Goal: Information Seeking & Learning: Learn about a topic

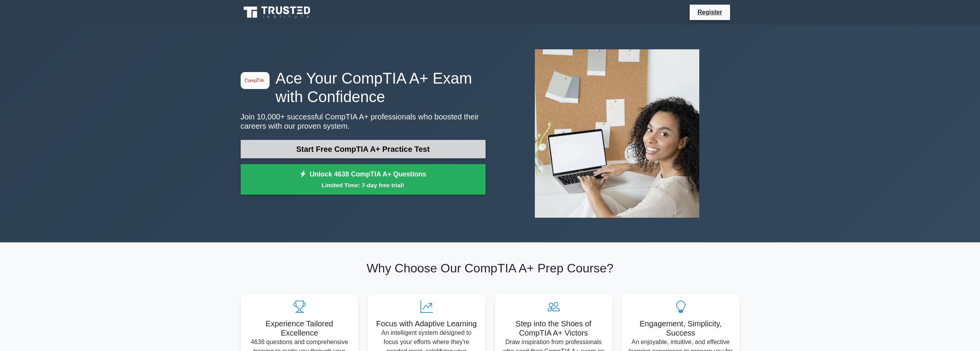
click at [357, 151] on link "Start Free CompTIA A+ Practice Test" at bounding box center [363, 149] width 245 height 18
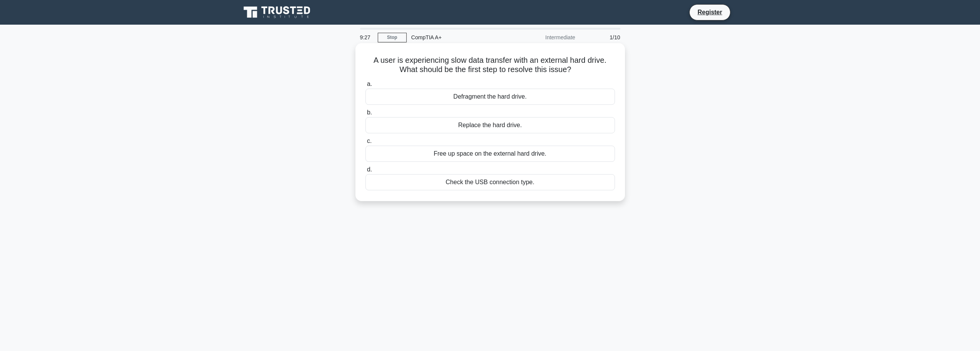
click at [476, 182] on div "Check the USB connection type." at bounding box center [490, 182] width 250 height 16
click at [365, 172] on input "d. Check the USB connection type." at bounding box center [365, 169] width 0 height 5
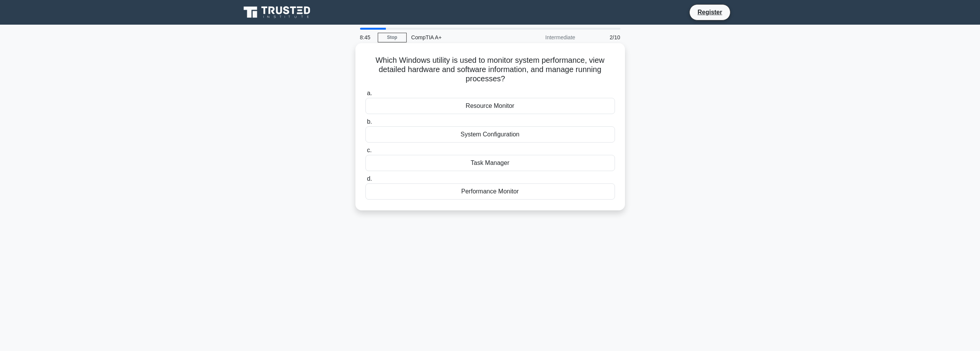
click at [494, 163] on div "Task Manager" at bounding box center [490, 163] width 250 height 16
click at [365, 153] on input "c. Task Manager" at bounding box center [365, 150] width 0 height 5
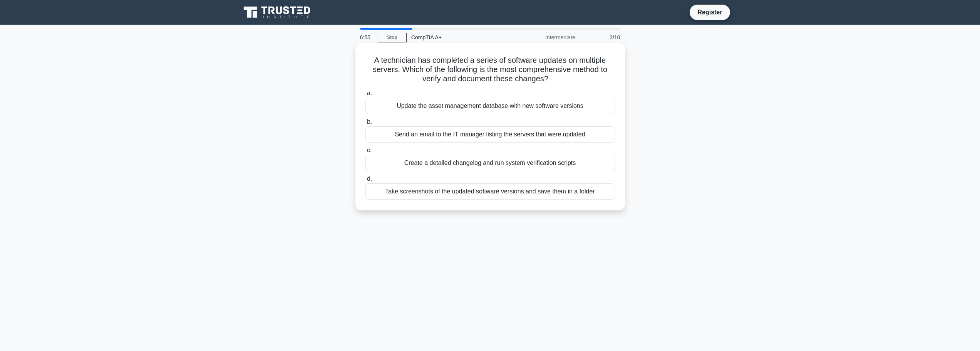
click at [458, 108] on div "Update the asset management database with new software versions" at bounding box center [490, 106] width 250 height 16
click at [365, 96] on input "a. Update the asset management database with new software versions" at bounding box center [365, 93] width 0 height 5
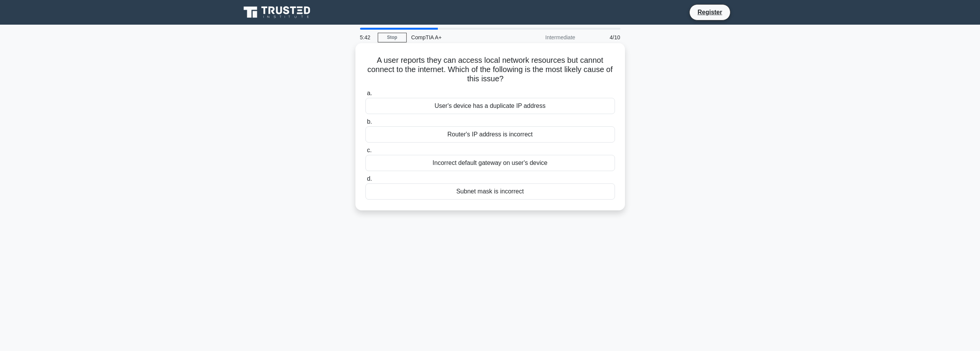
click at [491, 163] on div "Incorrect default gateway on user's device" at bounding box center [490, 163] width 250 height 16
click at [365, 153] on input "c. Incorrect default gateway on user's device" at bounding box center [365, 150] width 0 height 5
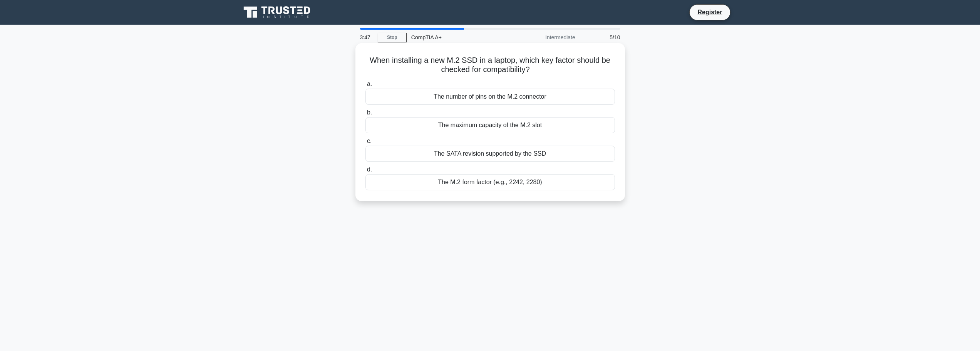
click at [483, 182] on div "The M.2 form factor (e.g., 2242, 2280)" at bounding box center [490, 182] width 250 height 16
click at [365, 172] on input "d. The M.2 form factor (e.g., 2242, 2280)" at bounding box center [365, 169] width 0 height 5
click at [481, 99] on div "Mandatory annual cybersecurity lectures" at bounding box center [490, 97] width 250 height 16
click at [365, 87] on input "a. Mandatory annual cybersecurity lectures" at bounding box center [365, 84] width 0 height 5
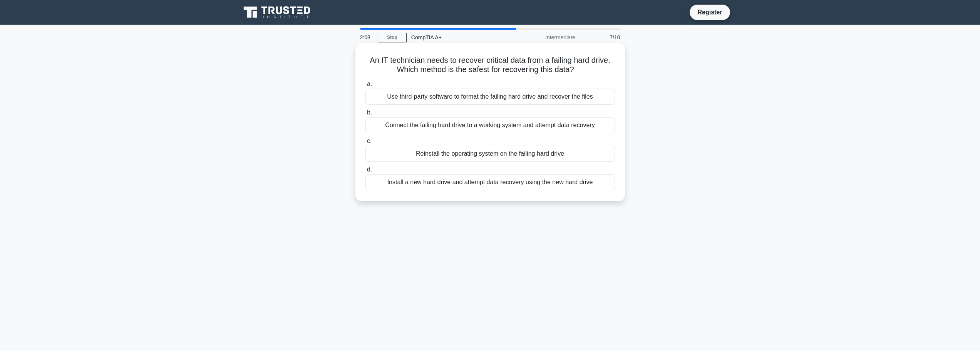
click at [578, 126] on div "Connect the failing hard drive to a working system and attempt data recovery" at bounding box center [490, 125] width 250 height 16
click at [365, 115] on input "b. Connect the failing hard drive to a working system and attempt data recovery" at bounding box center [365, 112] width 0 height 5
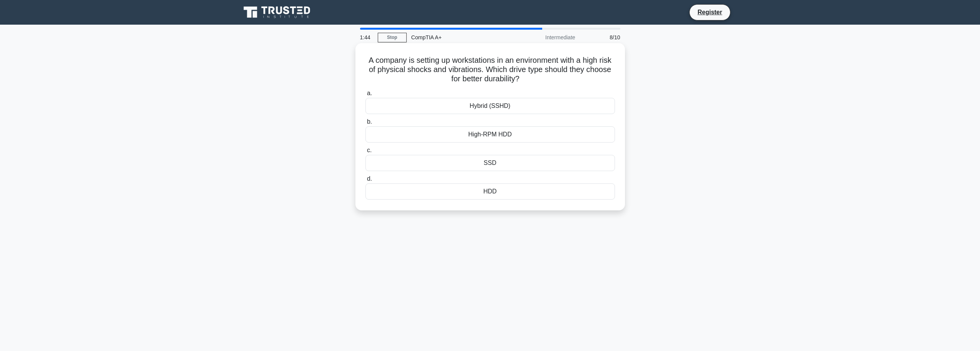
click at [490, 165] on div "SSD" at bounding box center [490, 163] width 250 height 16
click at [365, 153] on input "c. SSD" at bounding box center [365, 150] width 0 height 5
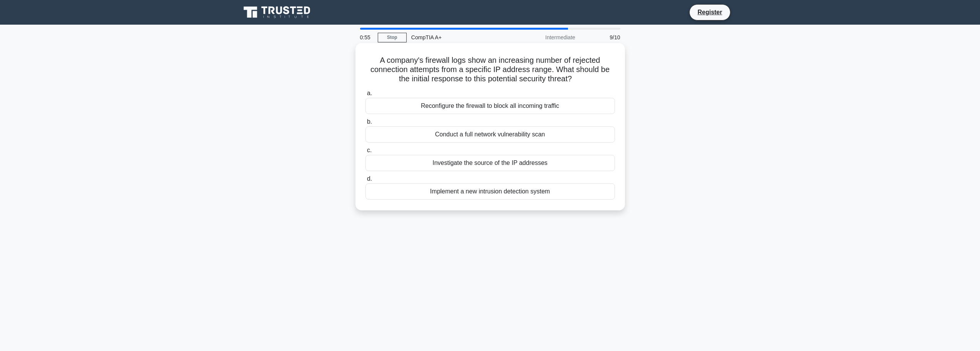
click at [491, 164] on div "Investigate the source of the IP addresses" at bounding box center [490, 163] width 250 height 16
click at [513, 167] on div "Investigate the source of the IP addresses" at bounding box center [490, 163] width 250 height 16
click at [365, 153] on input "c. Investigate the source of the IP addresses" at bounding box center [365, 150] width 0 height 5
click at [499, 107] on div "SSH (Secure Shell)" at bounding box center [490, 106] width 250 height 16
click at [365, 96] on input "a. SSH (Secure Shell)" at bounding box center [365, 93] width 0 height 5
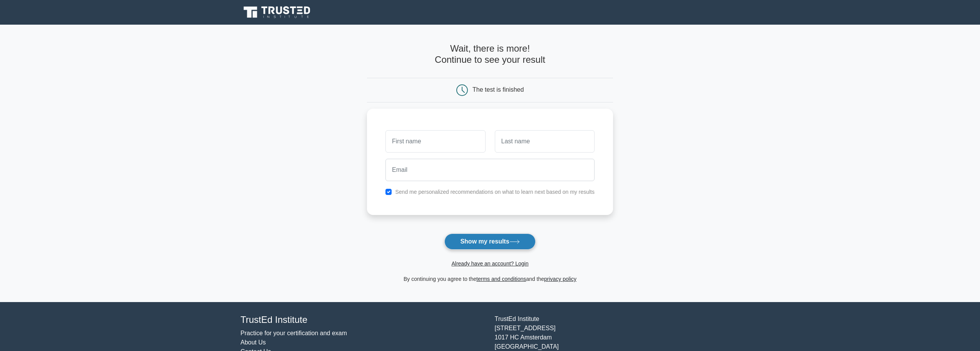
click at [491, 239] on button "Show my results" at bounding box center [489, 241] width 91 height 16
click at [449, 141] on input "text" at bounding box center [436, 139] width 100 height 22
click at [443, 141] on input "text" at bounding box center [436, 139] width 100 height 22
type input "florin"
click at [537, 144] on input "text" at bounding box center [545, 139] width 100 height 22
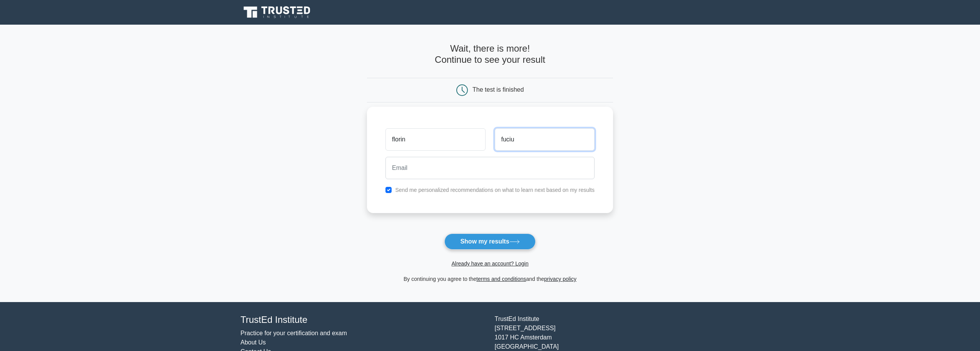
type input "fuciu"
click at [473, 164] on input "email" at bounding box center [490, 168] width 209 height 22
type input "fuciuflorin@yahoo.ro"
click at [447, 194] on div "Send me personalized recommendations on what to learn next based on my results" at bounding box center [490, 189] width 218 height 9
click at [388, 188] on input "checkbox" at bounding box center [389, 190] width 6 height 6
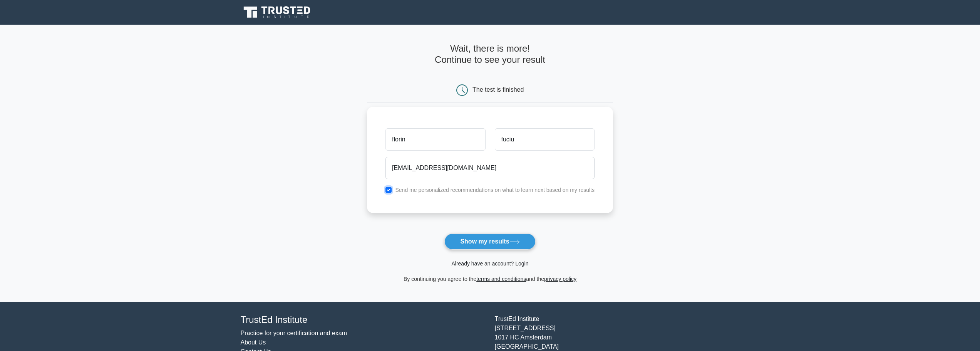
checkbox input "false"
click at [514, 246] on button "Show my results" at bounding box center [489, 241] width 91 height 16
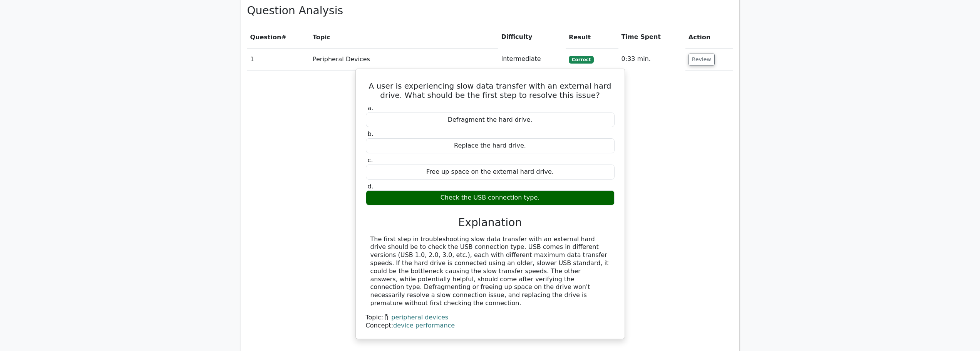
scroll to position [526, 0]
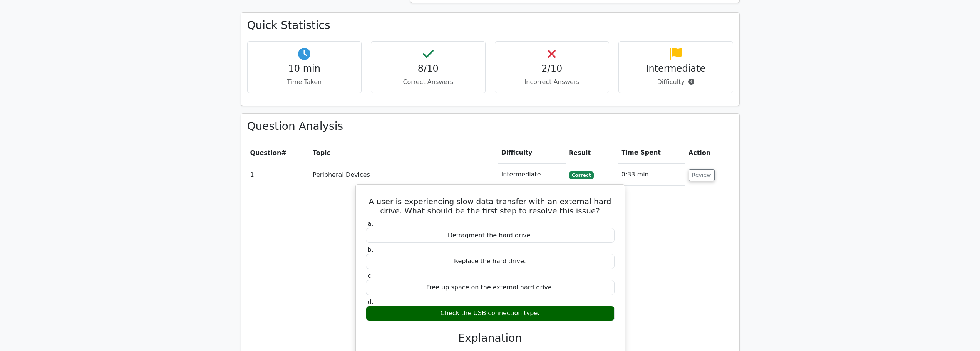
drag, startPoint x: 602, startPoint y: 210, endPoint x: 483, endPoint y: 191, distance: 120.4
click at [483, 218] on div "a. Defragment the hard drive. b. Replace the hard drive. c. d." at bounding box center [490, 270] width 258 height 104
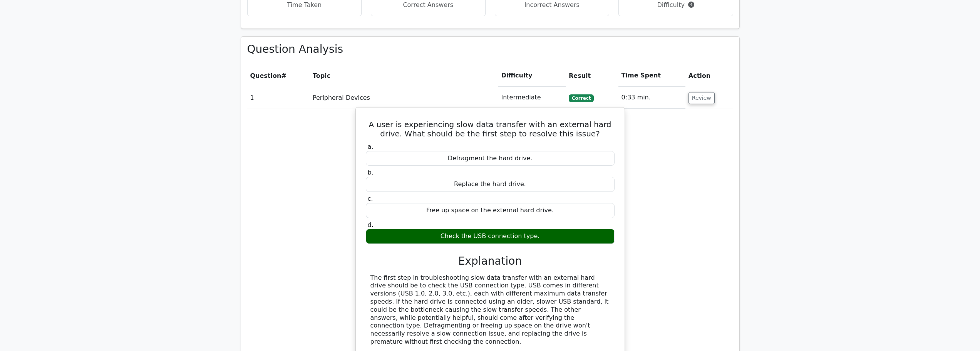
drag, startPoint x: 487, startPoint y: 267, endPoint x: 477, endPoint y: 188, distance: 79.6
click at [477, 186] on div "a. Defragment the hard drive. b. Replace the hard drive. c." at bounding box center [490, 254] width 250 height 227
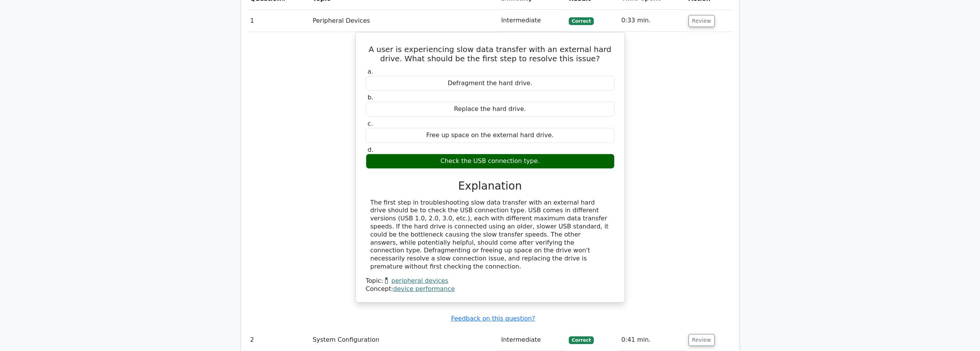
scroll to position [719, 0]
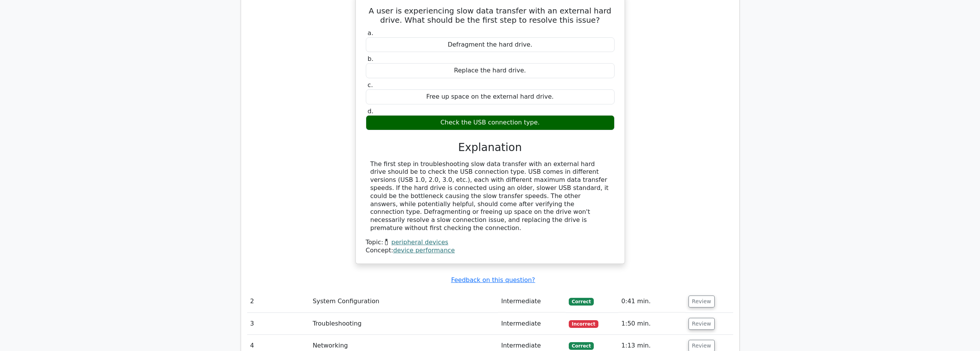
click at [346, 313] on td "Troubleshooting" at bounding box center [404, 324] width 189 height 22
click at [699, 318] on button "Review" at bounding box center [702, 324] width 26 height 12
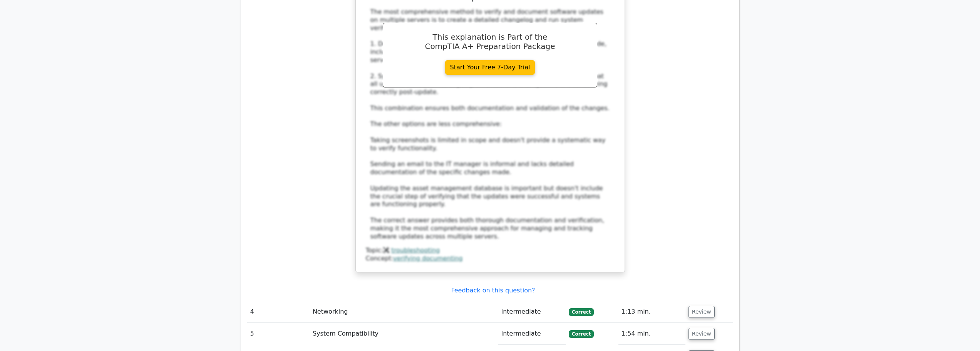
scroll to position [1297, 0]
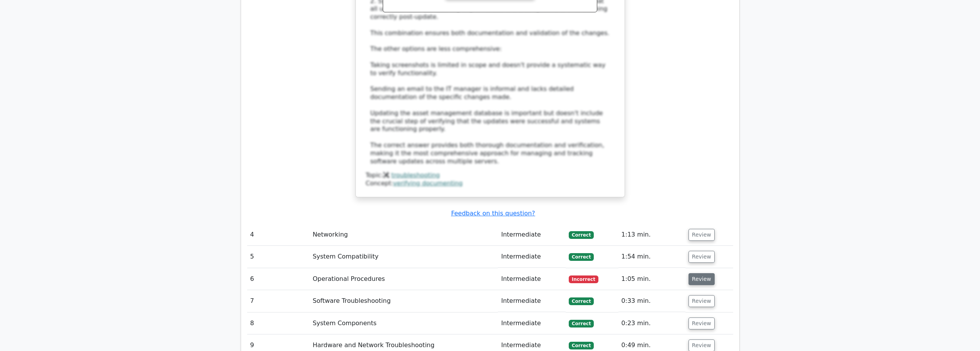
click at [706, 273] on button "Review" at bounding box center [702, 279] width 26 height 12
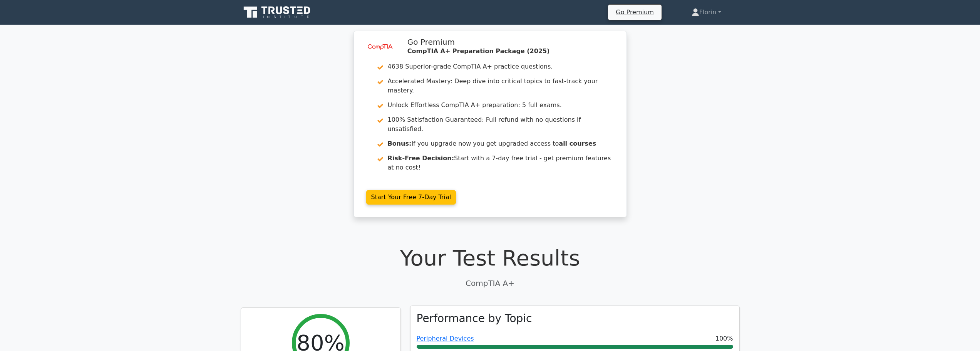
scroll to position [39, 0]
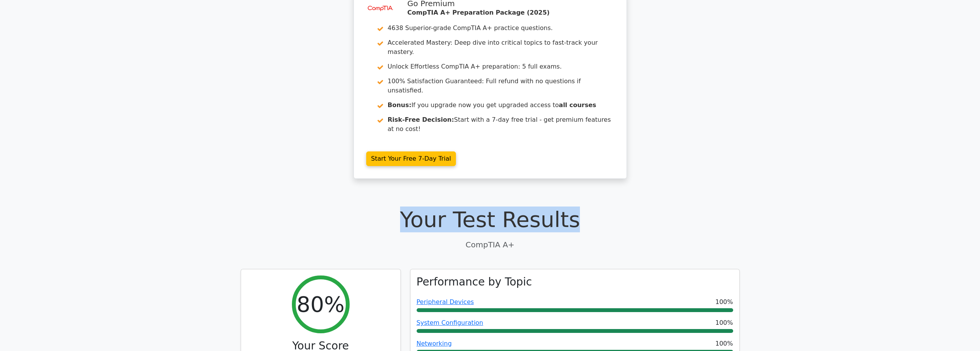
drag, startPoint x: 417, startPoint y: 186, endPoint x: 587, endPoint y: 204, distance: 170.8
click at [587, 206] on h1 "Your Test Results" at bounding box center [490, 219] width 499 height 26
